Goal: Task Accomplishment & Management: Manage account settings

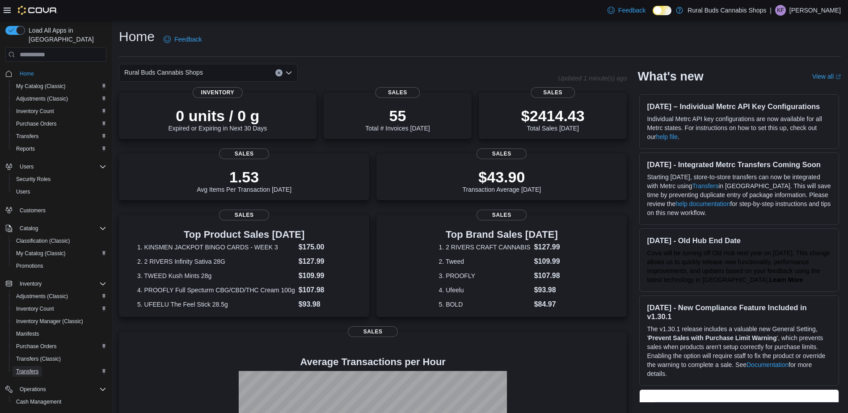
click at [42, 366] on link "Transfers" at bounding box center [27, 371] width 29 height 11
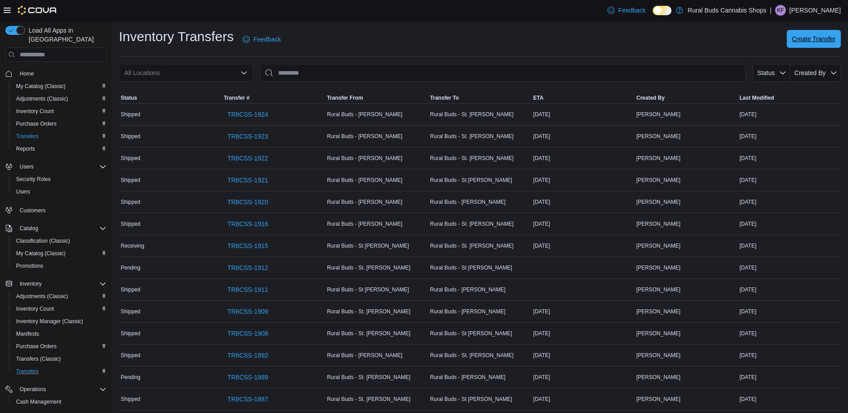
click at [817, 36] on span "Create Transfer" at bounding box center [813, 38] width 43 height 9
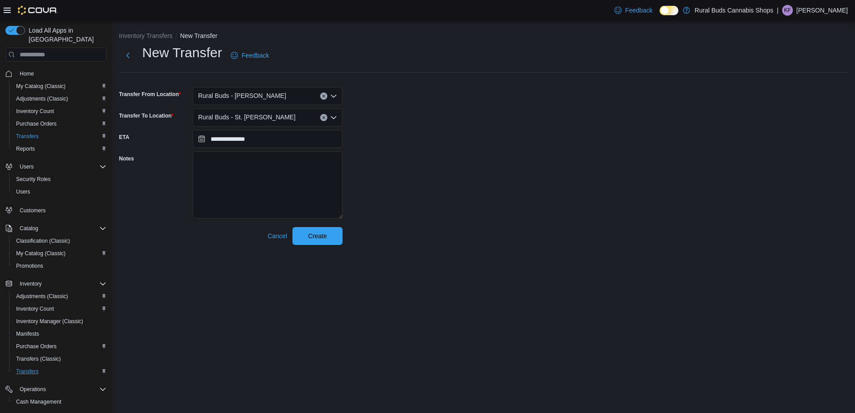
click at [281, 117] on div "Rural Buds - St. Adolphe" at bounding box center [268, 118] width 150 height 18
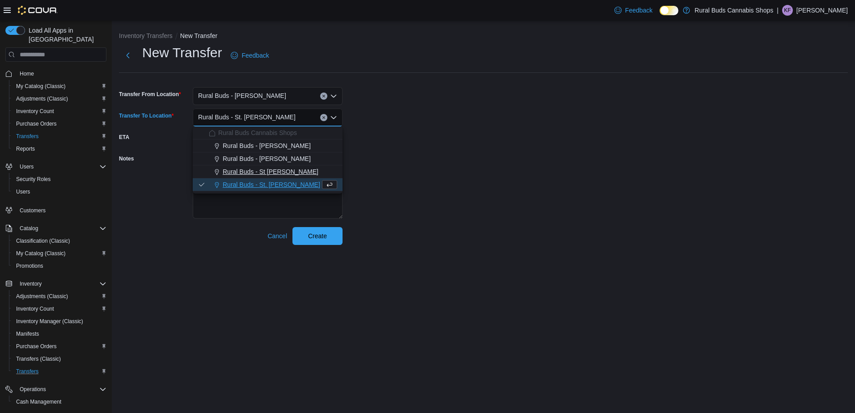
click at [286, 170] on span "Rural Buds - St Pierre Joly" at bounding box center [271, 171] width 96 height 9
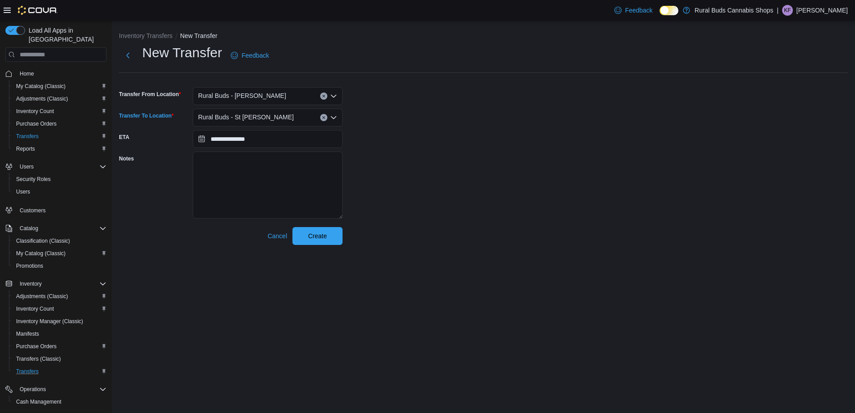
click at [476, 147] on div "**********" at bounding box center [483, 144] width 728 height 201
click at [301, 142] on input "**********" at bounding box center [268, 139] width 150 height 18
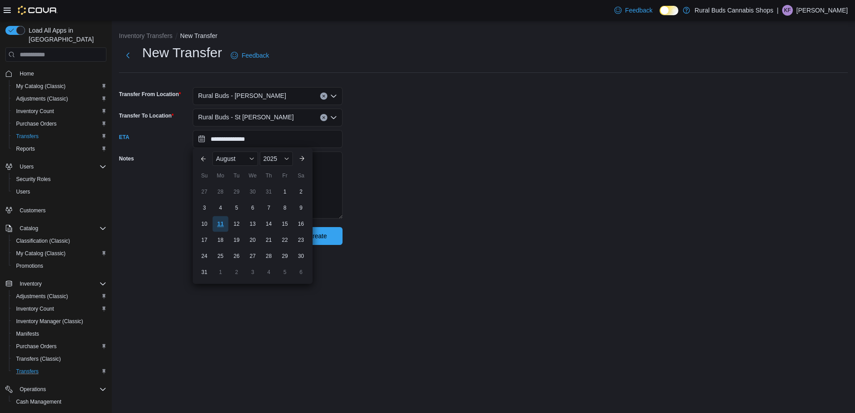
click at [219, 227] on div "11" at bounding box center [220, 224] width 16 height 16
type input "**********"
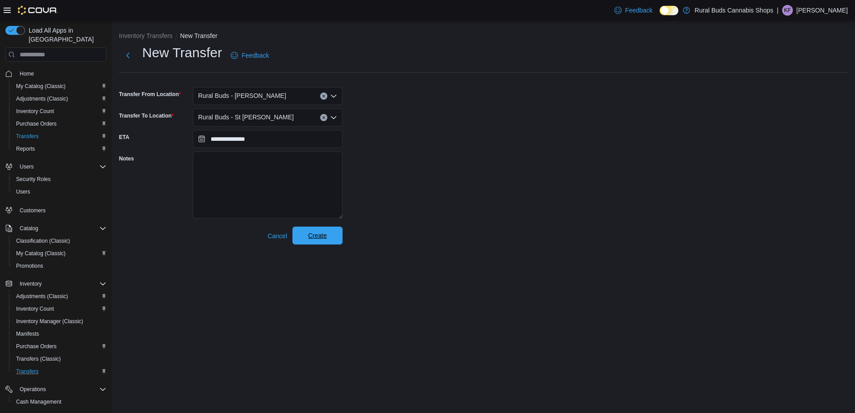
click at [323, 231] on span "Create" at bounding box center [317, 236] width 39 height 18
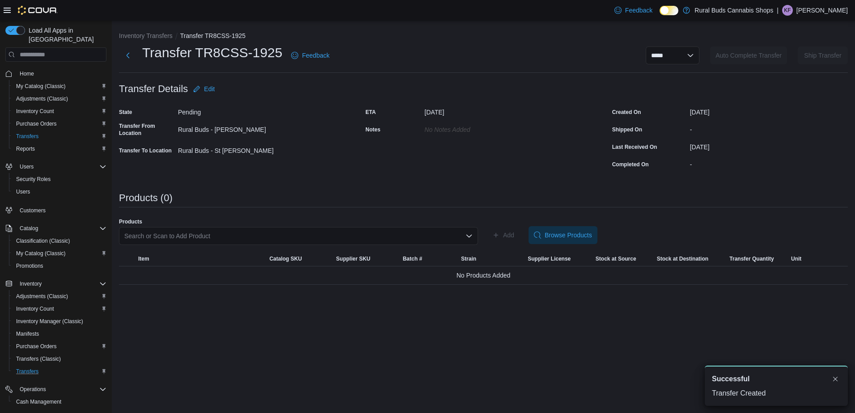
click at [387, 232] on div "Search or Scan to Add Product" at bounding box center [298, 236] width 359 height 18
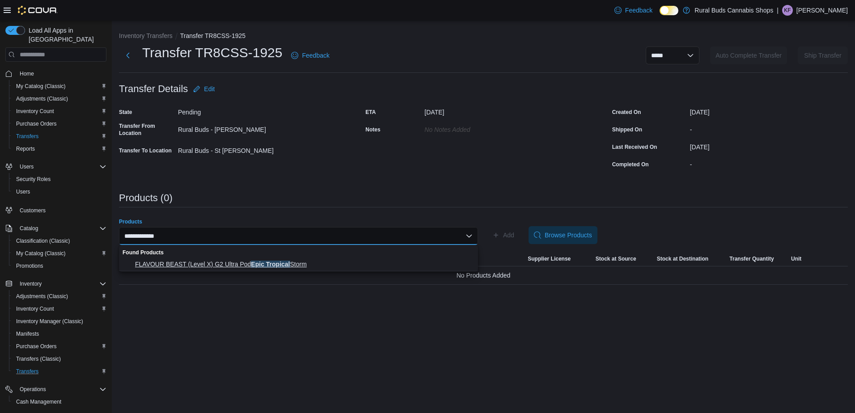
type input "**********"
click at [305, 262] on span "FLAVOUR BEAST (Level X) G2 Ultra Pod Epic Tropical Storm" at bounding box center [303, 264] width 337 height 9
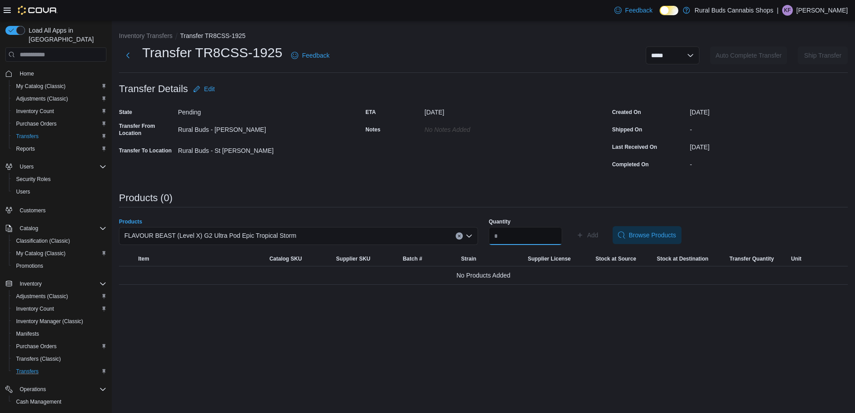
click at [509, 236] on input "Quantity" at bounding box center [524, 236] width 73 height 18
type input "*"
click at [598, 234] on span "Add" at bounding box center [592, 235] width 11 height 9
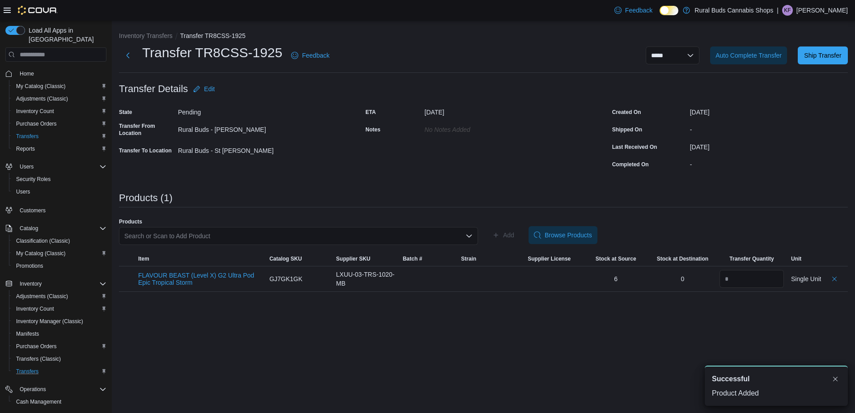
click at [252, 234] on div "Search or Scan to Add Product" at bounding box center [298, 236] width 359 height 18
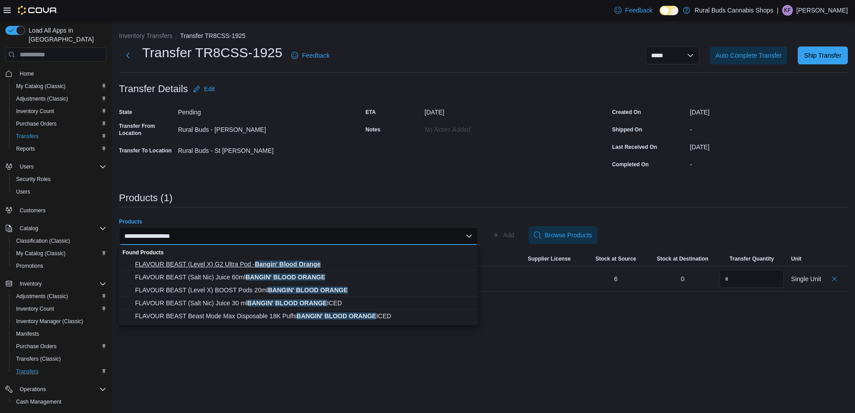
type input "**********"
click at [233, 269] on button "FLAVOUR BEAST (Level X) G2 Ultra Pod - Bangin' Blood Orange" at bounding box center [298, 264] width 359 height 13
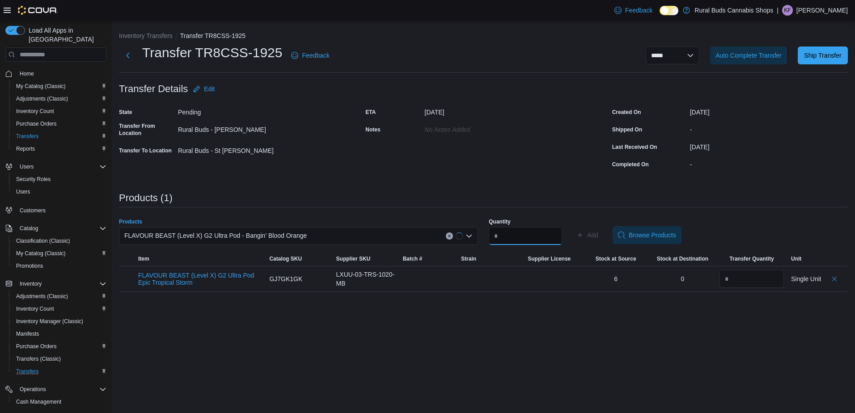
click at [506, 236] on input "Quantity" at bounding box center [524, 236] width 73 height 18
type input "*"
click at [598, 237] on span "Add" at bounding box center [592, 235] width 11 height 9
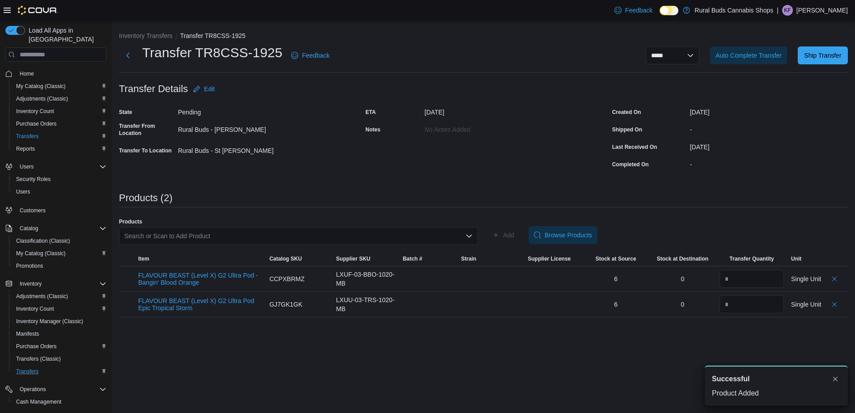
click at [320, 240] on div "Search or Scan to Add Product" at bounding box center [298, 236] width 359 height 18
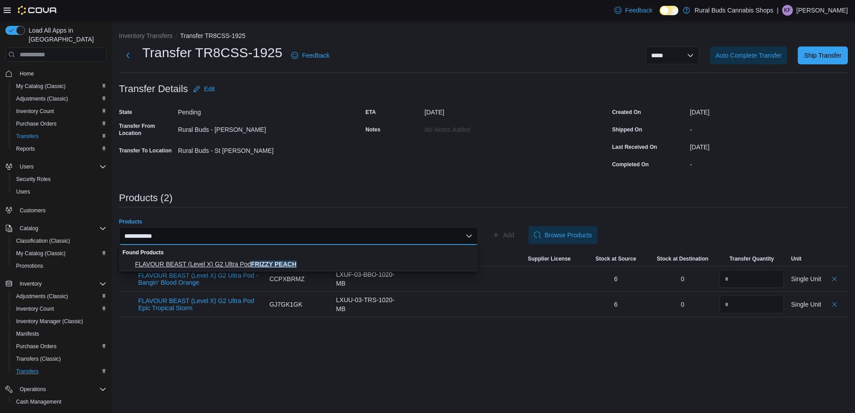
type input "**********"
click at [308, 260] on span "FLAVOUR BEAST (Level X) G2 Ultra Pod FRIZZY PEACH" at bounding box center [303, 264] width 337 height 9
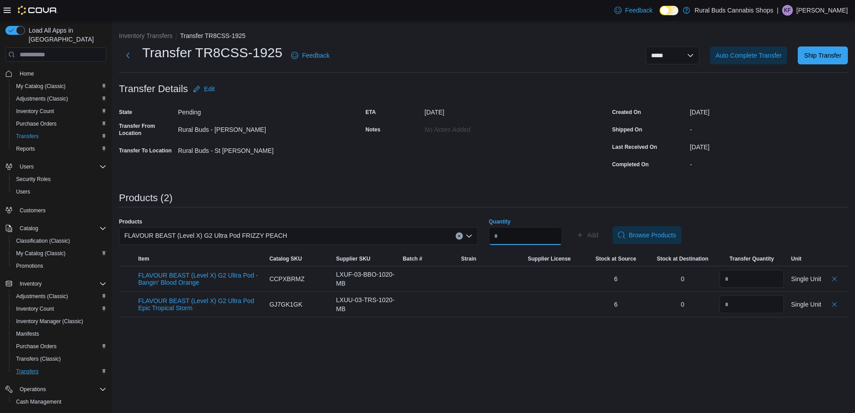
click at [526, 233] on input "Quantity" at bounding box center [524, 236] width 73 height 18
type input "*"
click at [583, 234] on icon "button" at bounding box center [579, 235] width 7 height 7
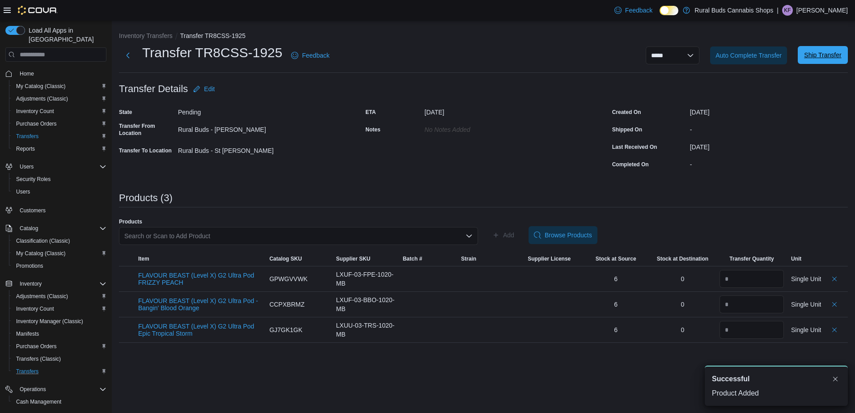
click at [825, 57] on span "Ship Transfer" at bounding box center [822, 55] width 37 height 9
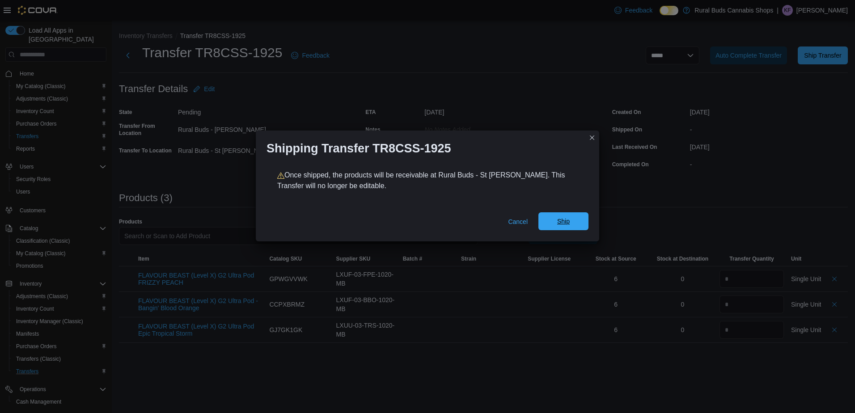
click at [574, 223] on span "Ship" at bounding box center [562, 221] width 39 height 18
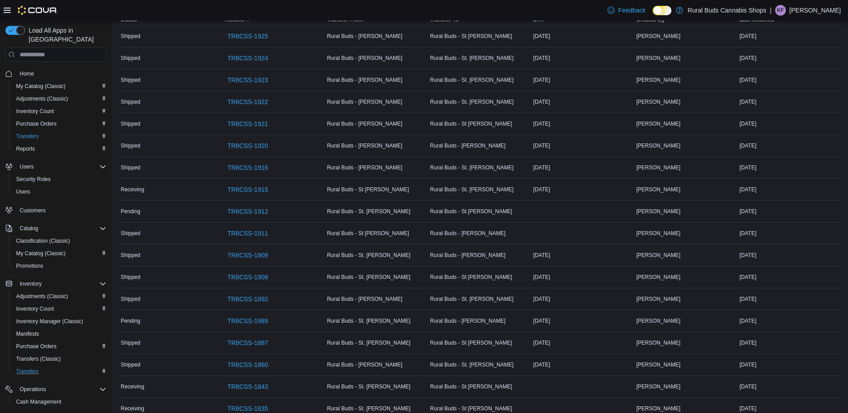
scroll to position [124, 0]
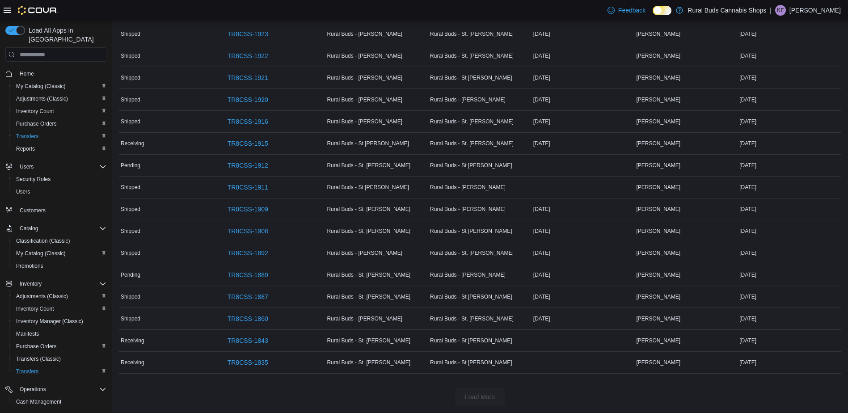
drag, startPoint x: 536, startPoint y: 319, endPoint x: 614, endPoint y: 320, distance: 77.3
click at [614, 320] on div "July 3, 2025" at bounding box center [582, 318] width 103 height 11
drag, startPoint x: 614, startPoint y: 320, endPoint x: 586, endPoint y: 324, distance: 28.0
click at [586, 324] on div "July 3, 2025" at bounding box center [582, 318] width 103 height 11
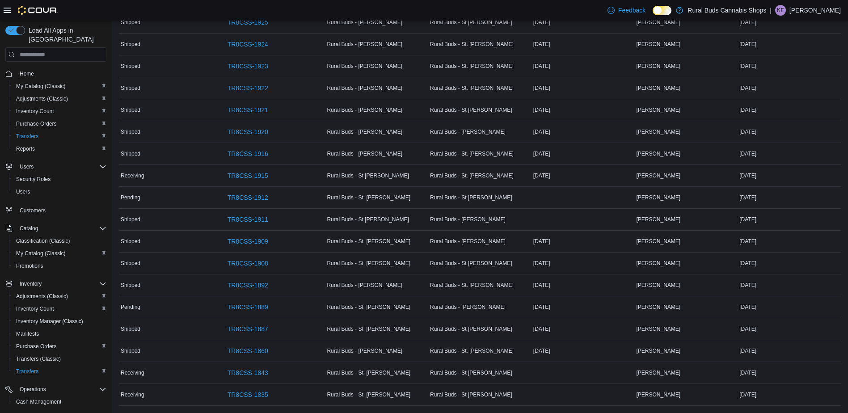
scroll to position [0, 0]
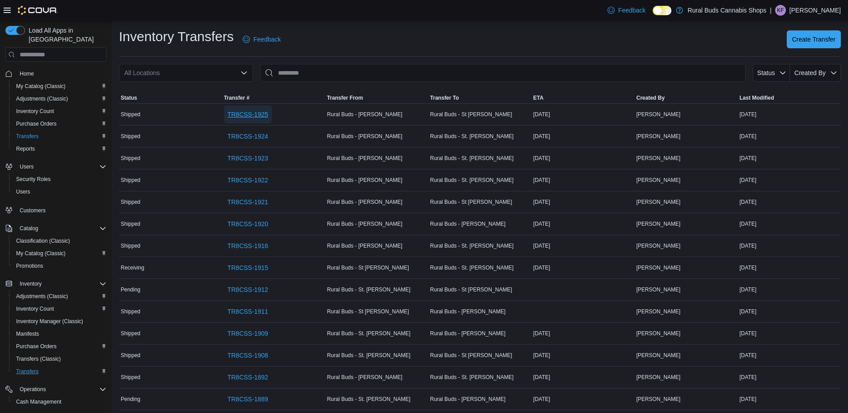
click at [243, 110] on span "TR8CSS-1925" at bounding box center [247, 114] width 41 height 9
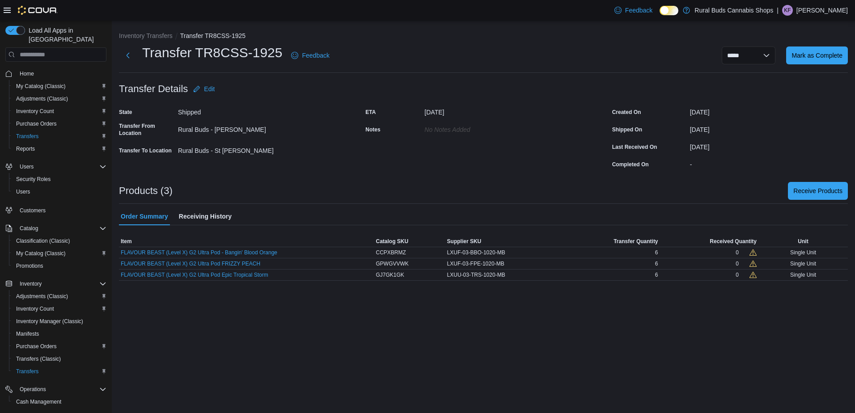
drag, startPoint x: 225, startPoint y: 251, endPoint x: 277, endPoint y: 303, distance: 73.3
click at [277, 303] on div "**********" at bounding box center [483, 217] width 743 height 392
click at [257, 253] on button "FLAVOUR BEAST (Level X) G2 Ultra Pod - Bangin' Blood Orange" at bounding box center [199, 252] width 156 height 6
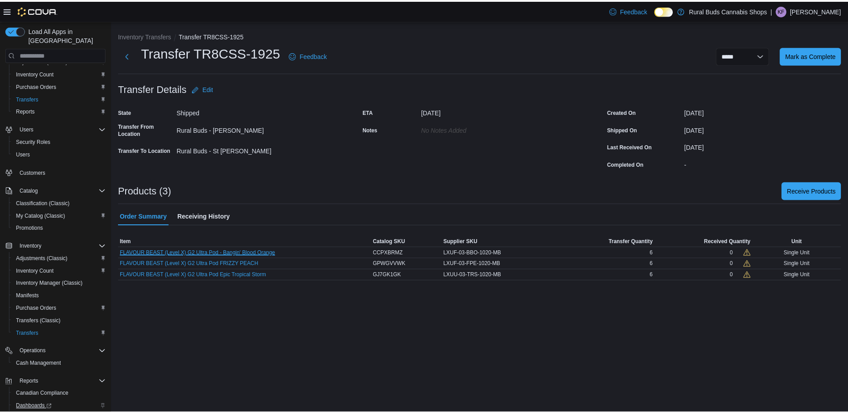
scroll to position [86, 0]
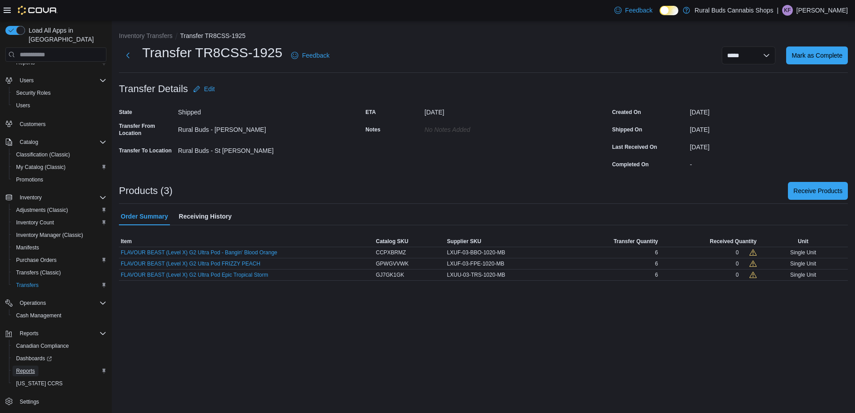
click at [27, 366] on span "Reports" at bounding box center [25, 371] width 19 height 11
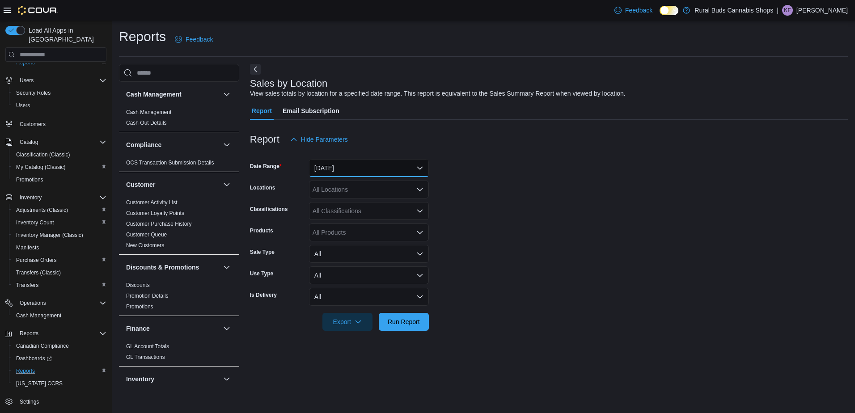
click at [403, 172] on button "Yesterday" at bounding box center [369, 168] width 120 height 18
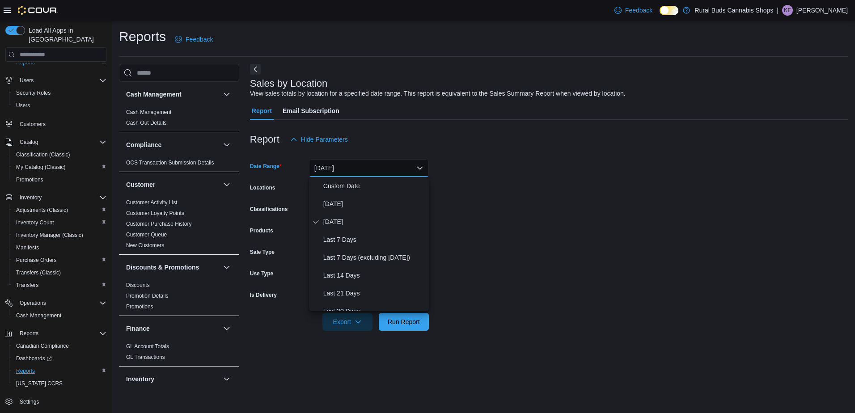
click at [553, 133] on div "Report Hide Parameters" at bounding box center [549, 140] width 598 height 18
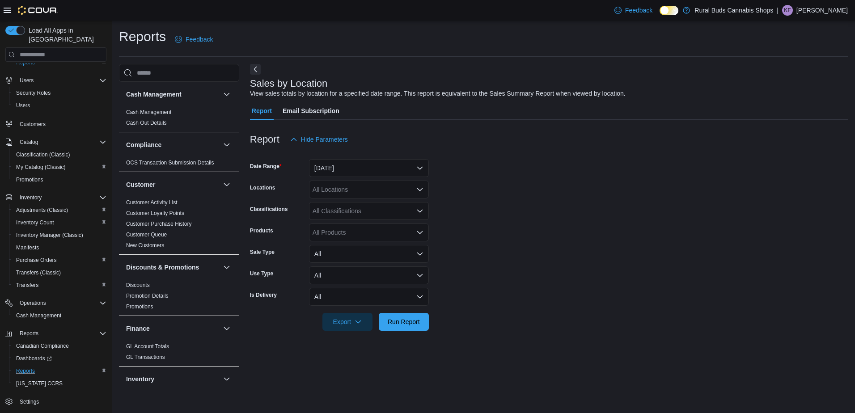
click at [429, 330] on form "Date Range Yesterday Locations All Locations Classifications All Classification…" at bounding box center [549, 239] width 598 height 182
click at [411, 326] on span "Run Report" at bounding box center [403, 321] width 32 height 9
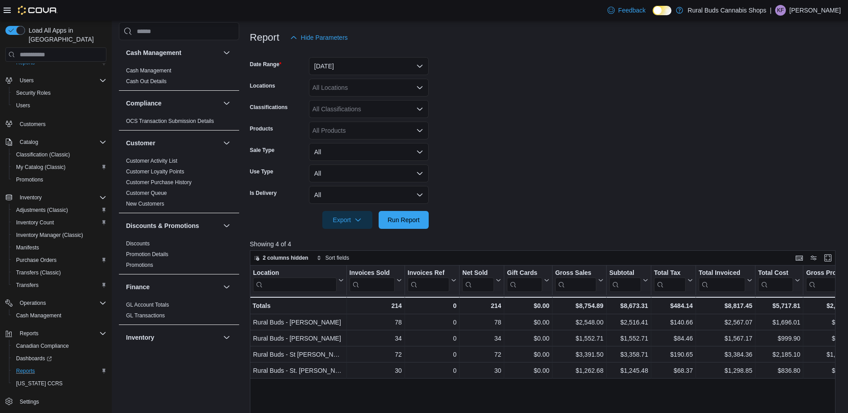
scroll to position [98, 0]
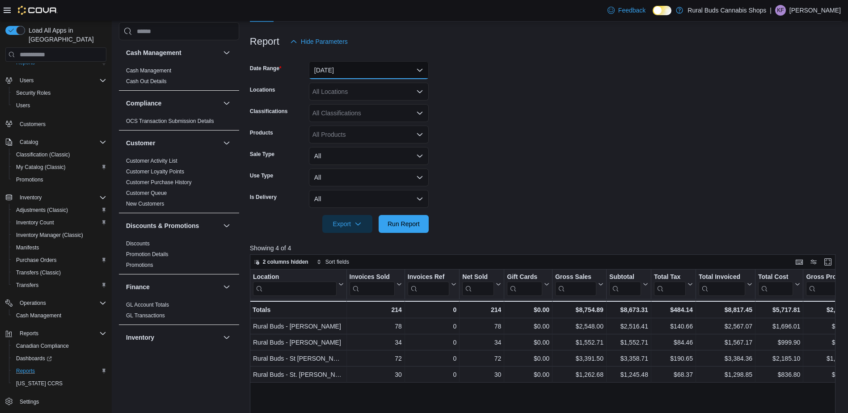
click at [390, 75] on button "Yesterday" at bounding box center [369, 70] width 120 height 18
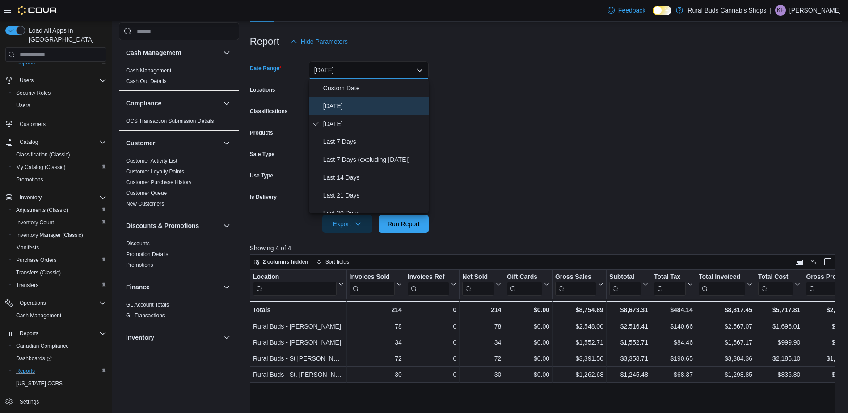
click at [385, 106] on span "Today" at bounding box center [374, 106] width 102 height 11
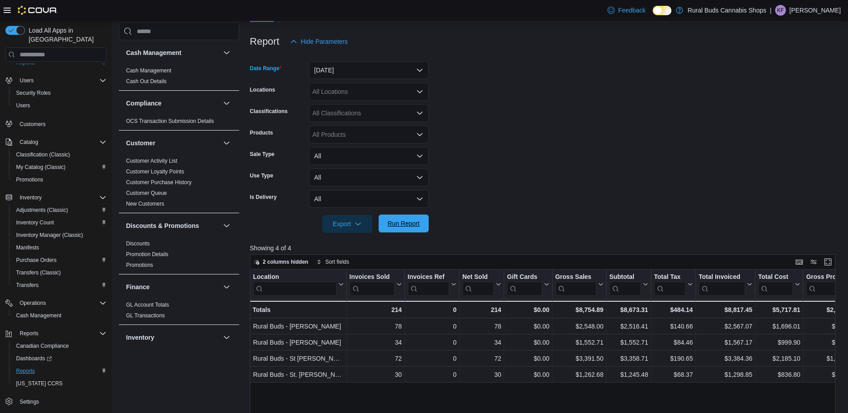
click at [407, 224] on span "Run Report" at bounding box center [403, 223] width 32 height 9
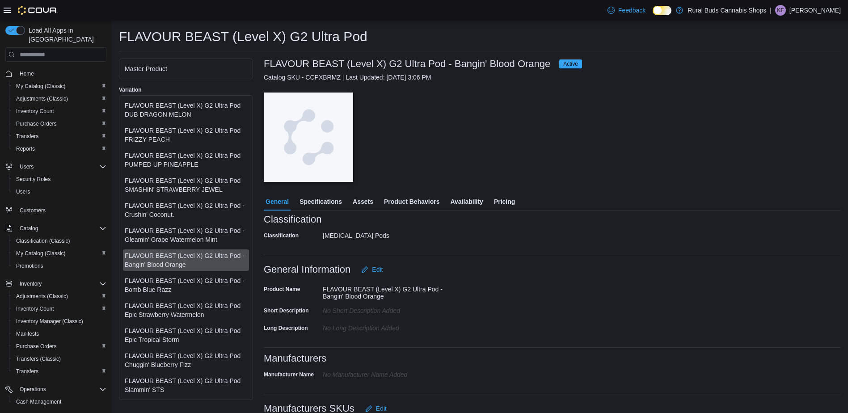
click at [505, 201] on span "Pricing" at bounding box center [504, 202] width 21 height 18
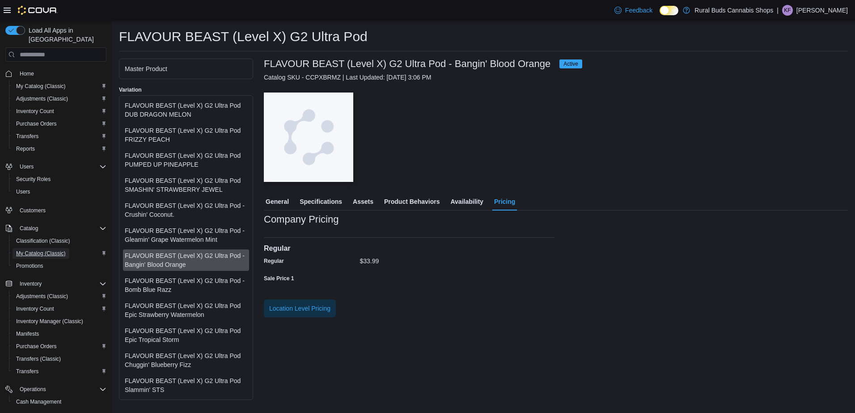
click at [28, 250] on span "My Catalog (Classic)" at bounding box center [41, 253] width 50 height 7
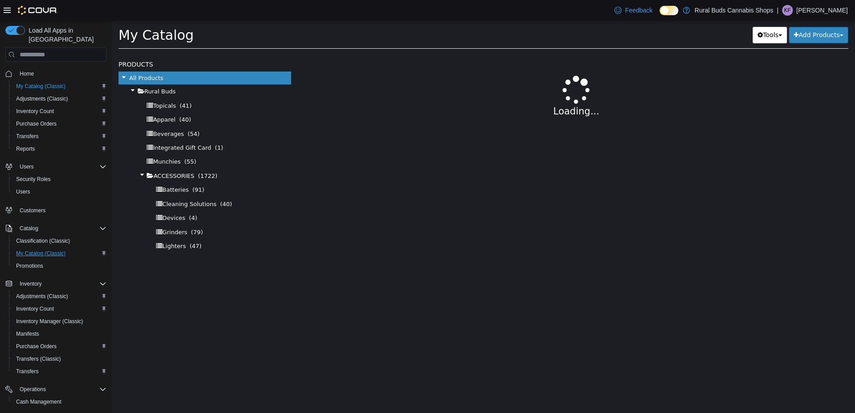
select select "**********"
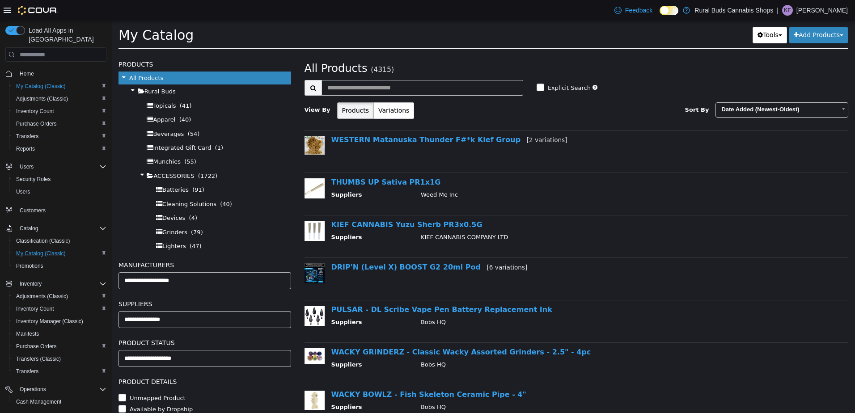
click at [429, 272] on div "DRIP'N (Level X) BOOST G2 20ml Pod [6 variations]" at bounding box center [579, 269] width 511 height 13
click at [425, 266] on link "DRIP'N (Level X) BOOST G2 20ml Pod [6 variations]" at bounding box center [429, 267] width 196 height 8
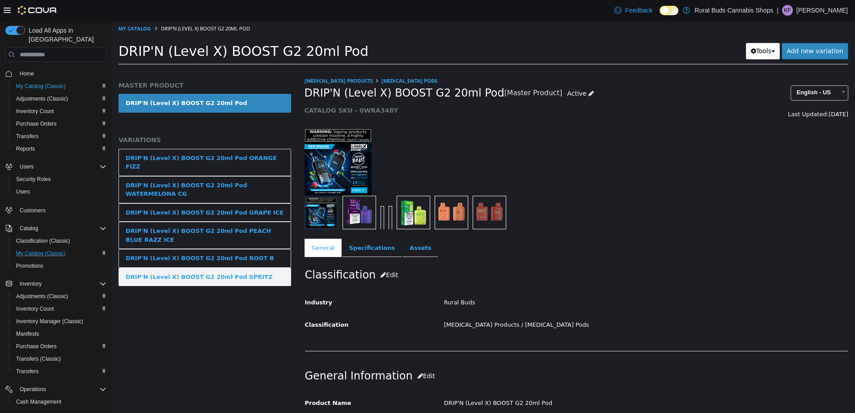
click at [247, 273] on div "DRIP'N (Level X) BOOST G2 20ml Pod SPRITZ" at bounding box center [199, 277] width 147 height 9
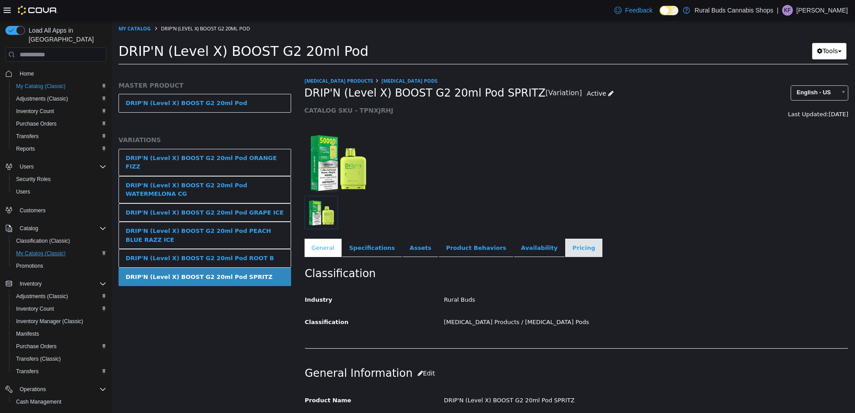
click at [565, 252] on link "Pricing" at bounding box center [583, 248] width 37 height 19
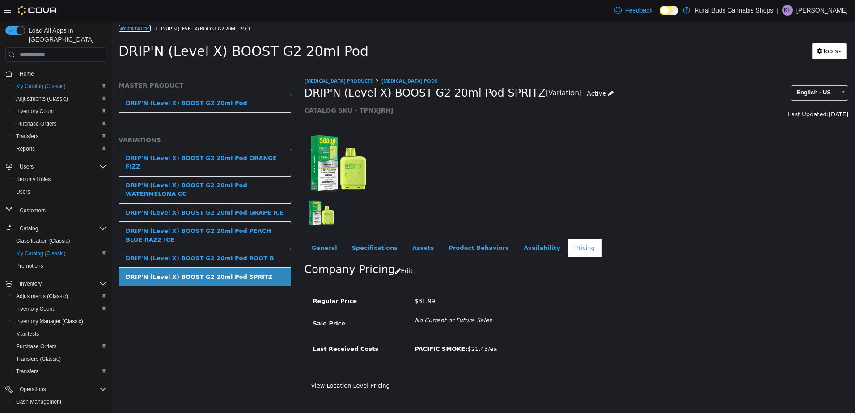
click at [126, 31] on link "My Catalog" at bounding box center [134, 28] width 32 height 7
select select "**********"
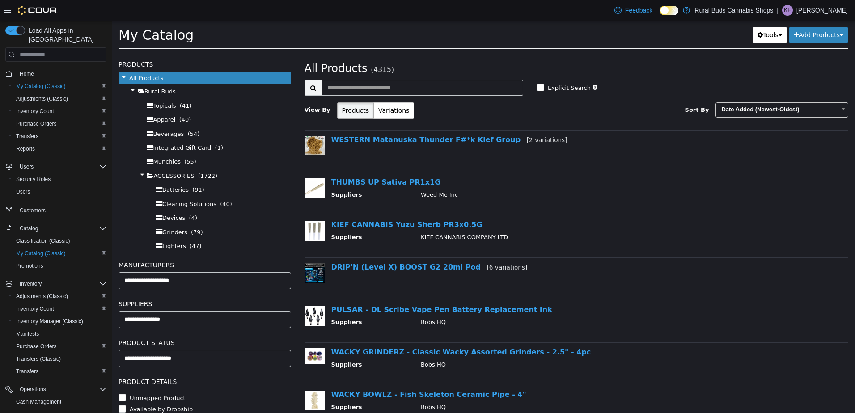
click at [391, 97] on div "**********" at bounding box center [576, 92] width 544 height 67
click at [375, 87] on input "text" at bounding box center [422, 88] width 202 height 16
type input "********"
select select "**********"
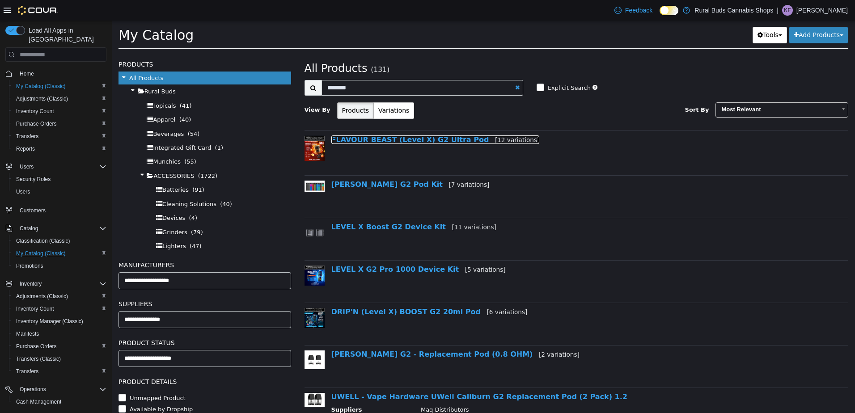
click at [379, 136] on link "FLAVOUR BEAST (Level X) G2 Ultra Pod [12 variations]" at bounding box center [435, 139] width 208 height 8
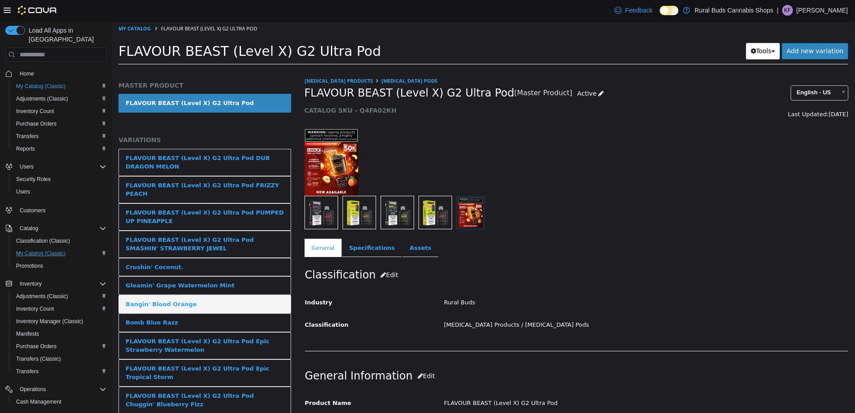
click at [255, 300] on link "Bangin' Blood Orange" at bounding box center [204, 304] width 173 height 19
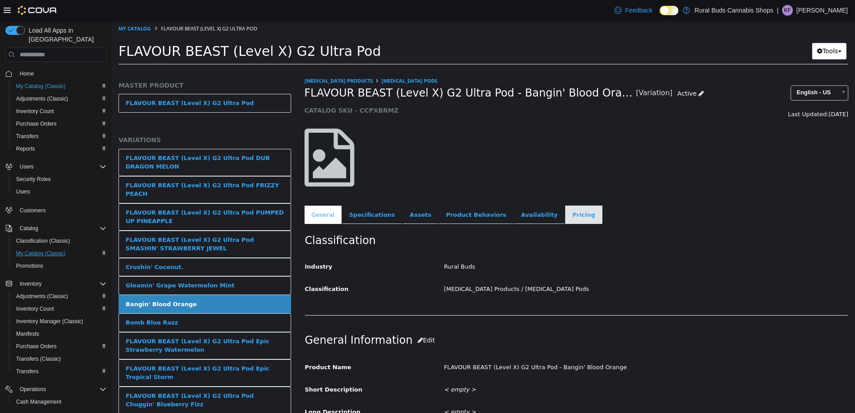
click at [565, 222] on link "Pricing" at bounding box center [583, 215] width 37 height 19
